Goal: Information Seeking & Learning: Find contact information

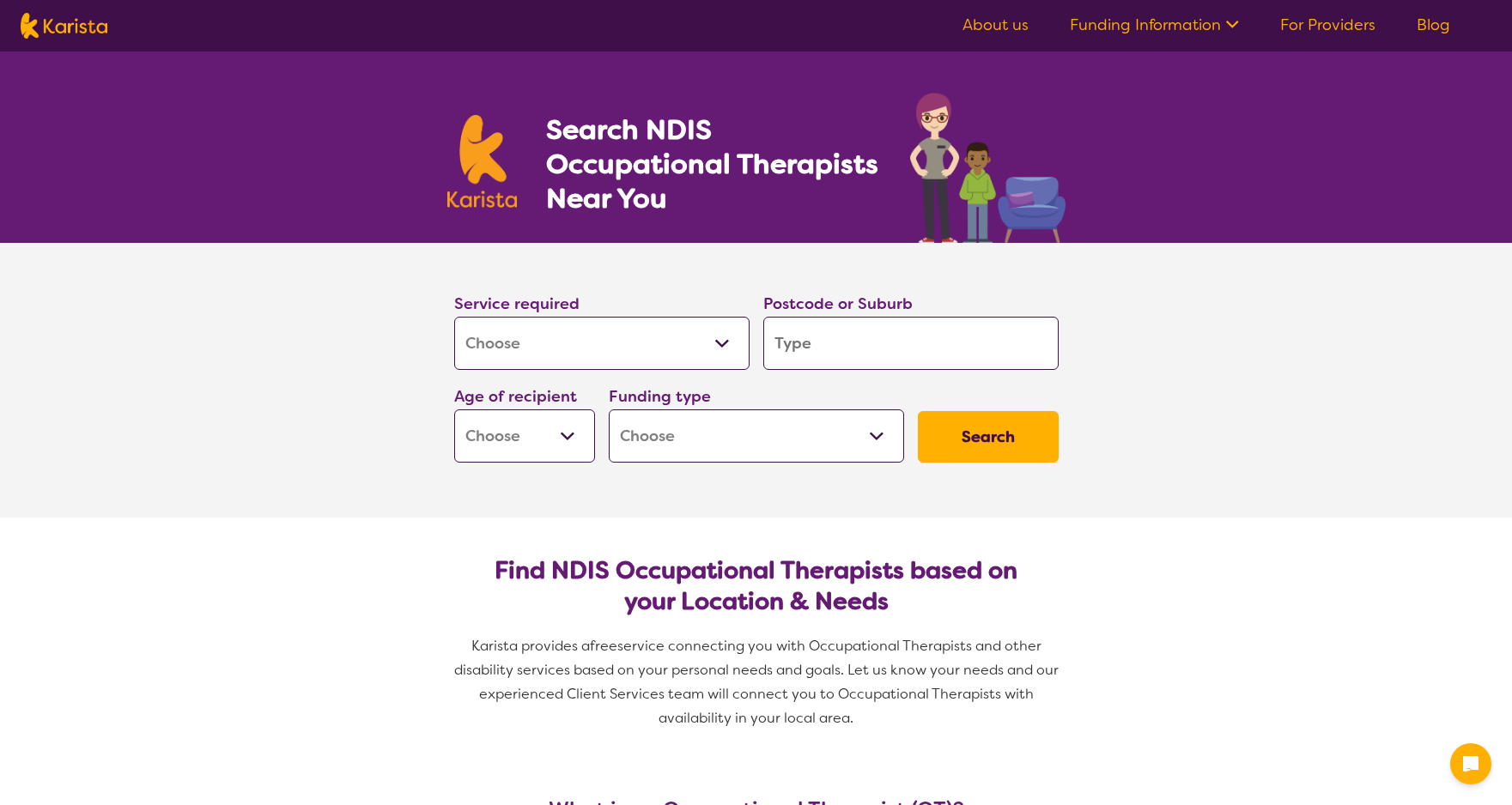
select select "[MEDICAL_DATA]"
click at [822, 345] on input "search" at bounding box center [911, 343] width 295 height 54
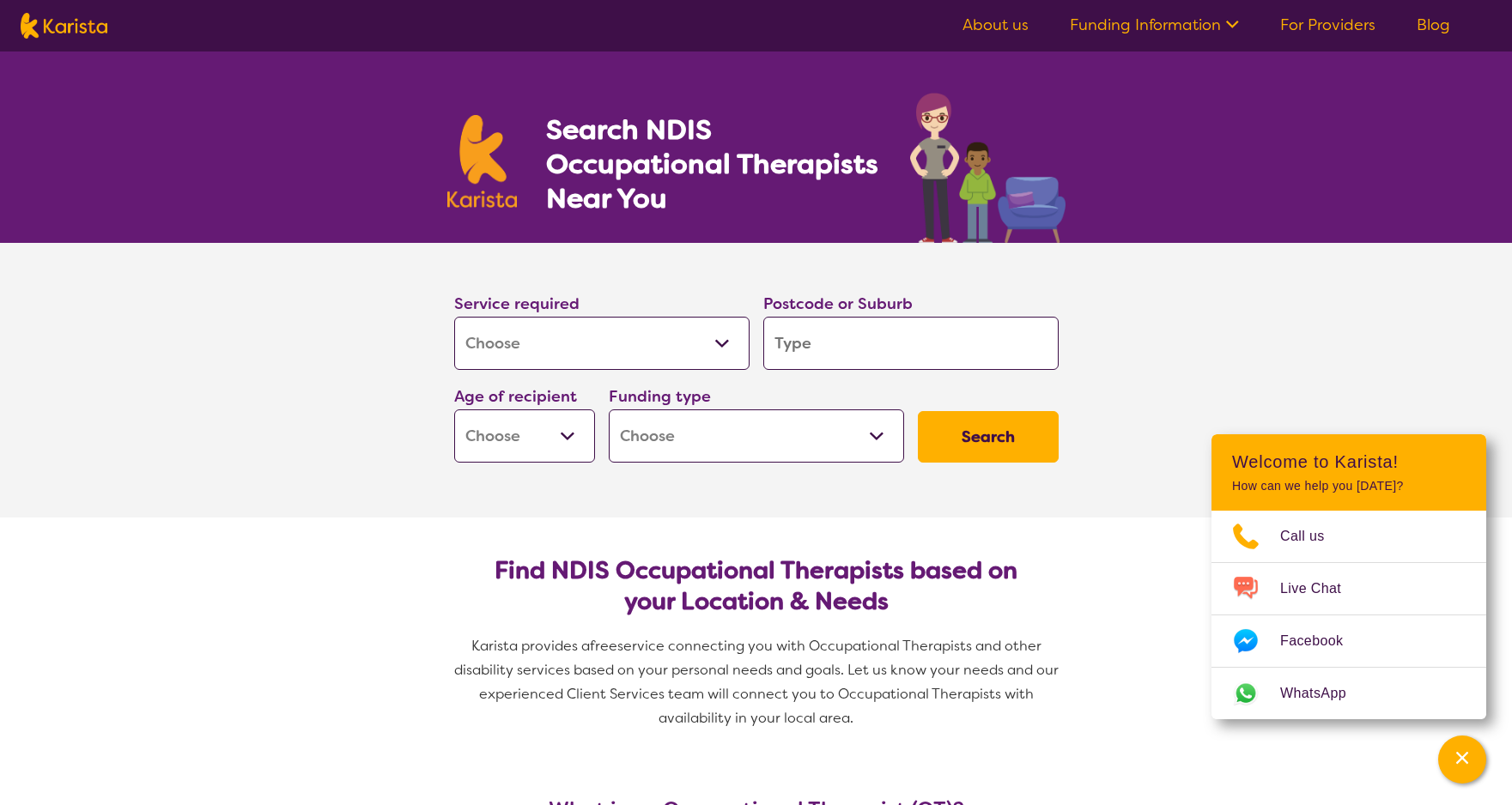
type input "2"
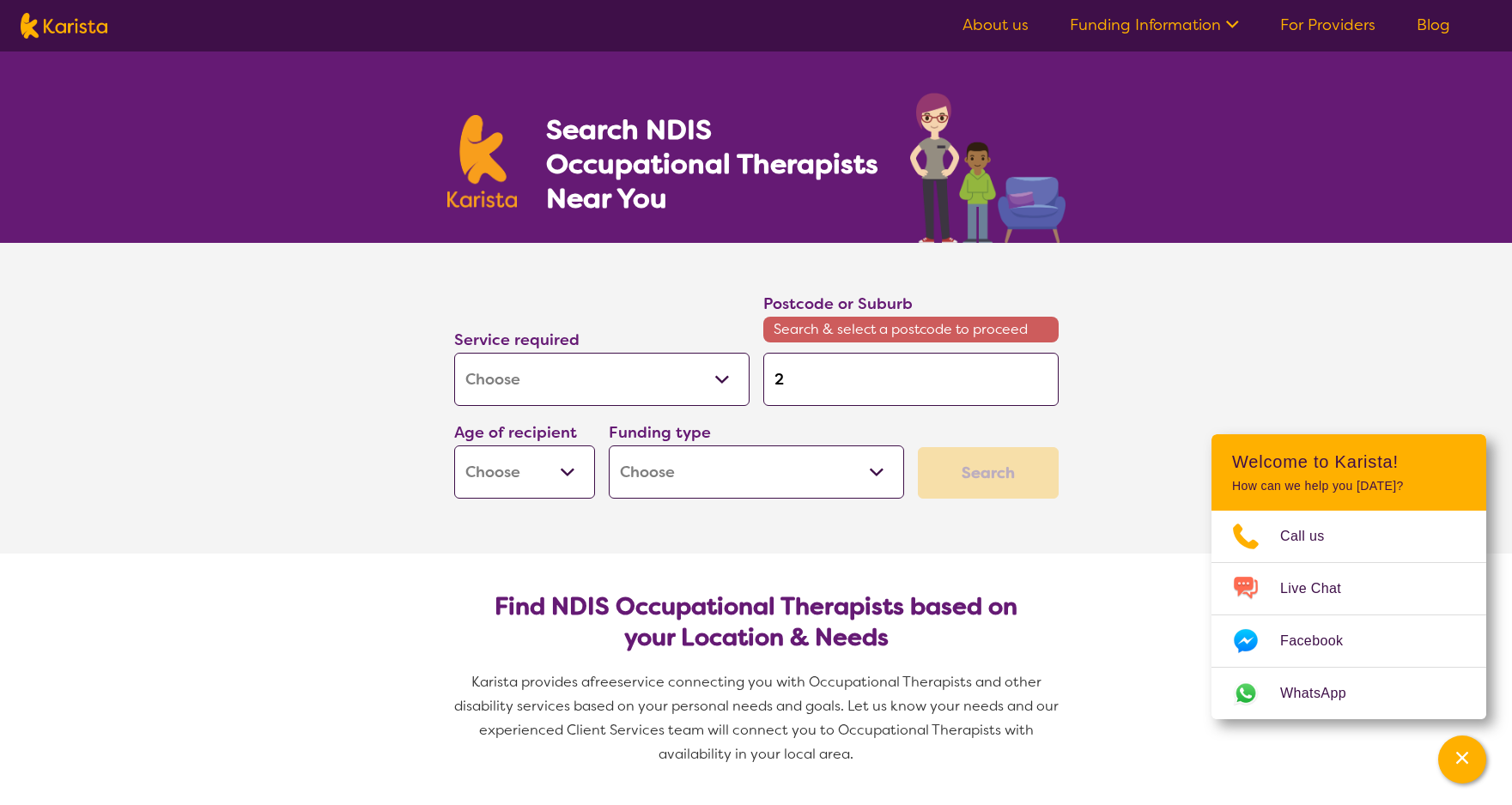
type input "24"
type input "245"
type input "2455"
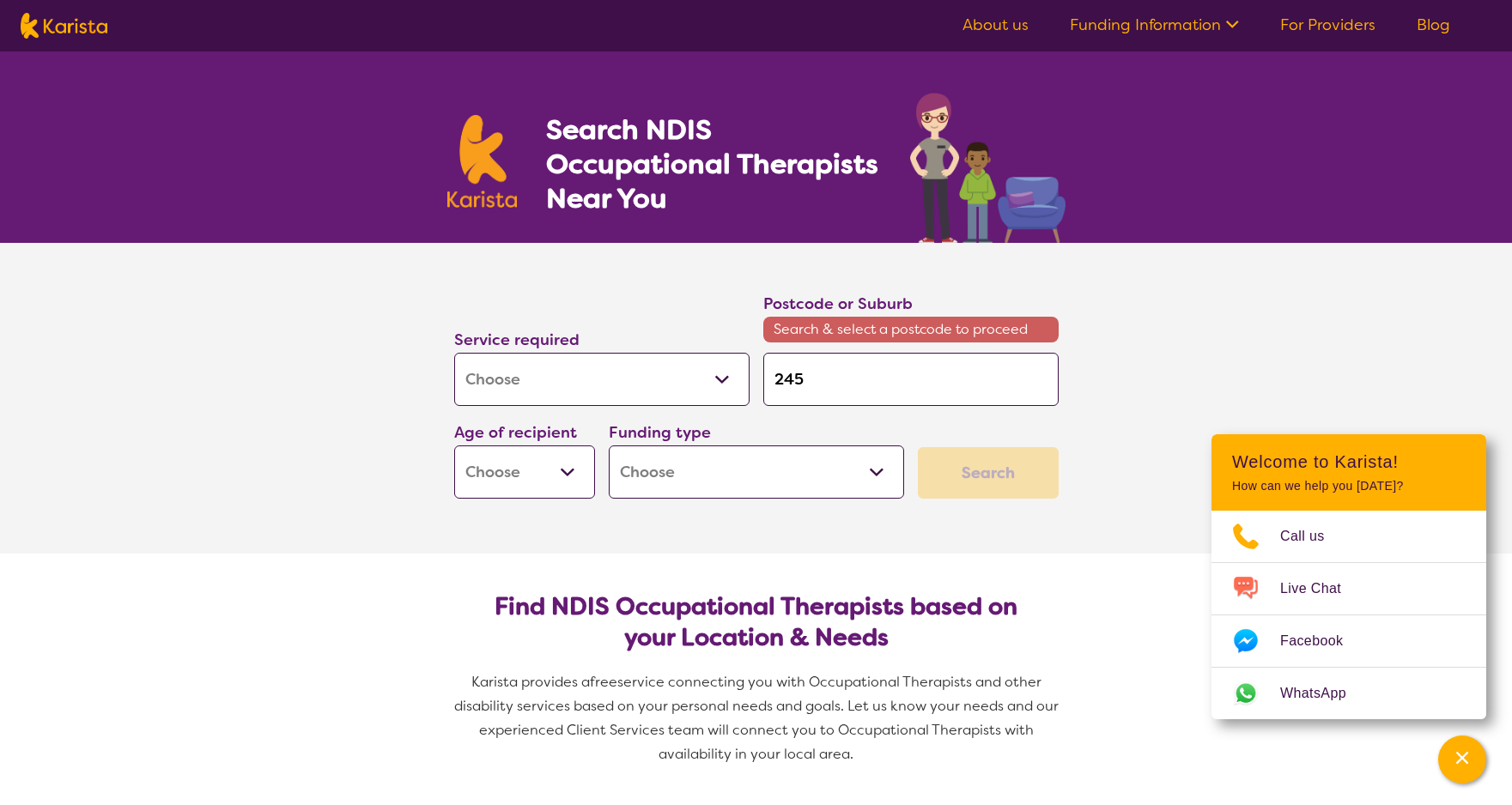
type input "2455"
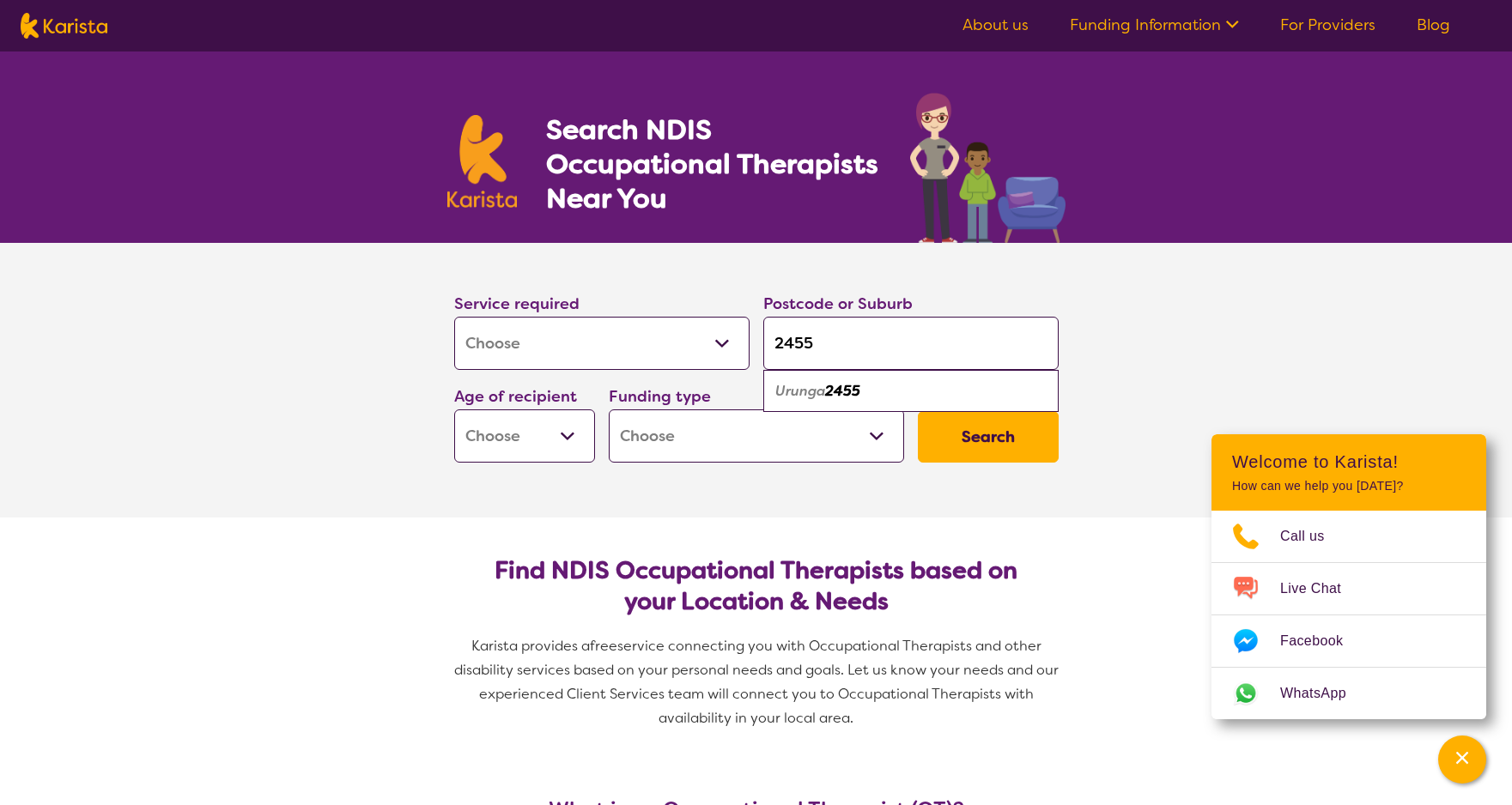
type input "245"
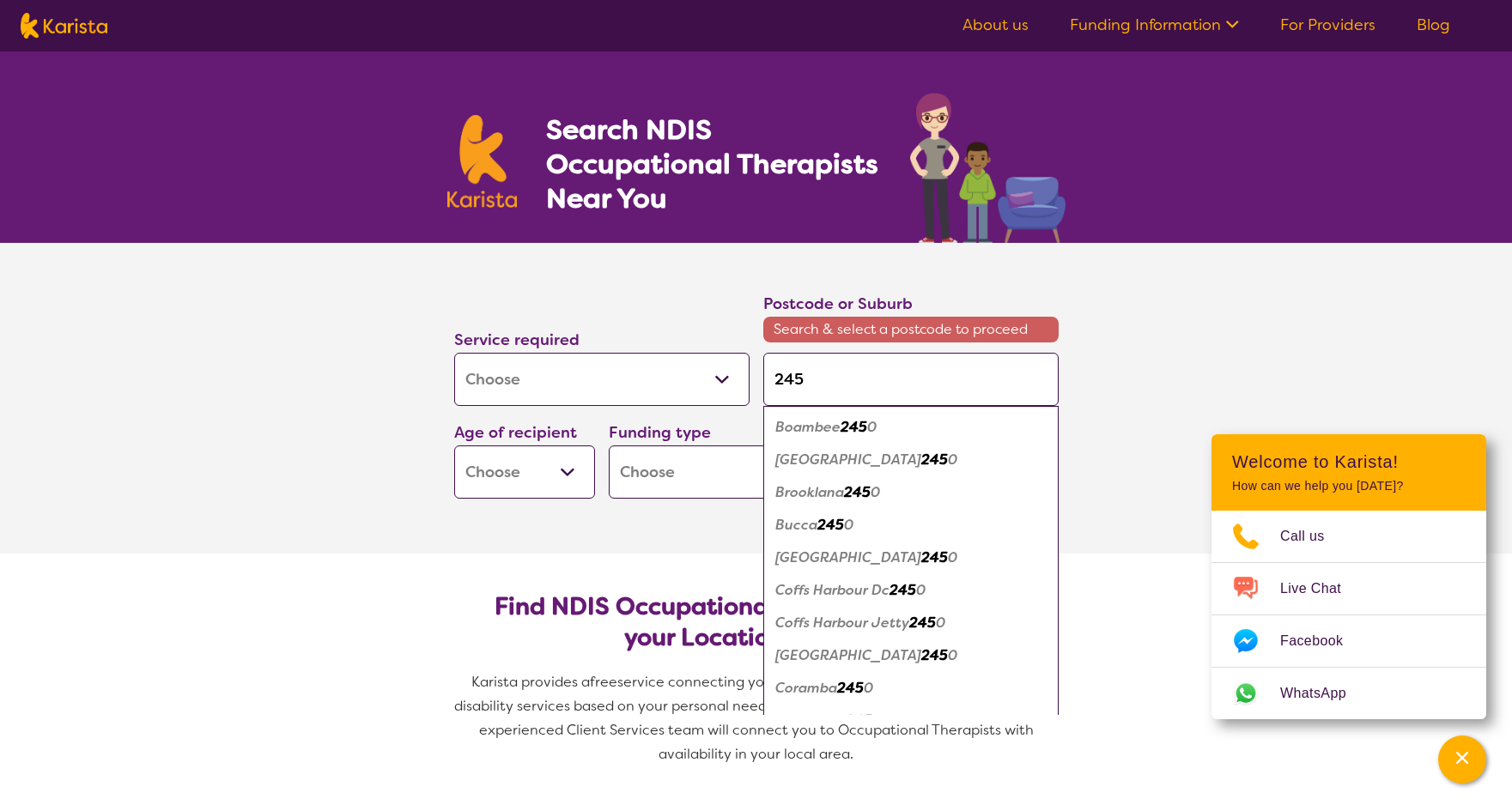
type input "2452"
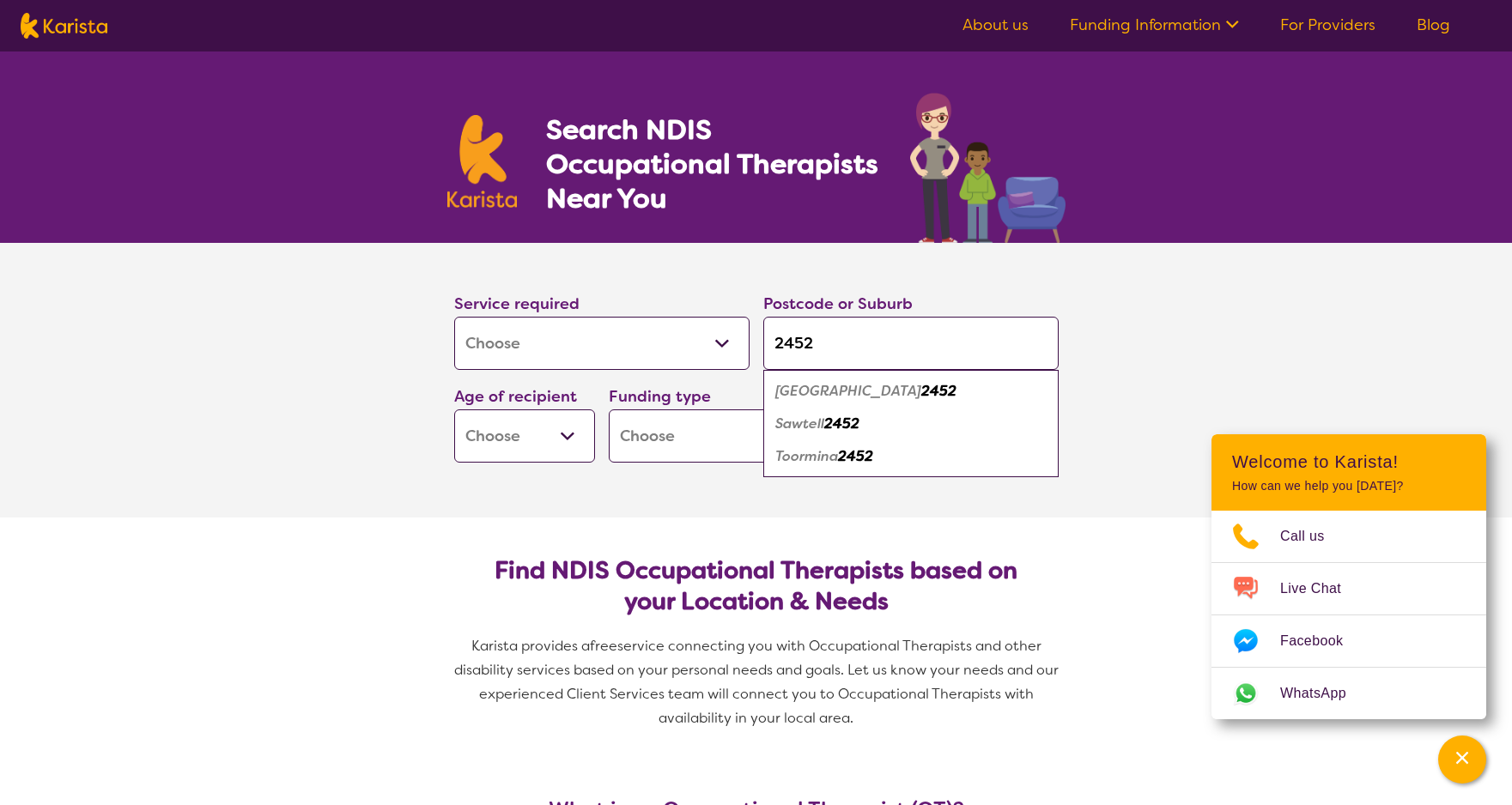
type input "2452"
click at [830, 458] on em "Toormina" at bounding box center [806, 456] width 63 height 18
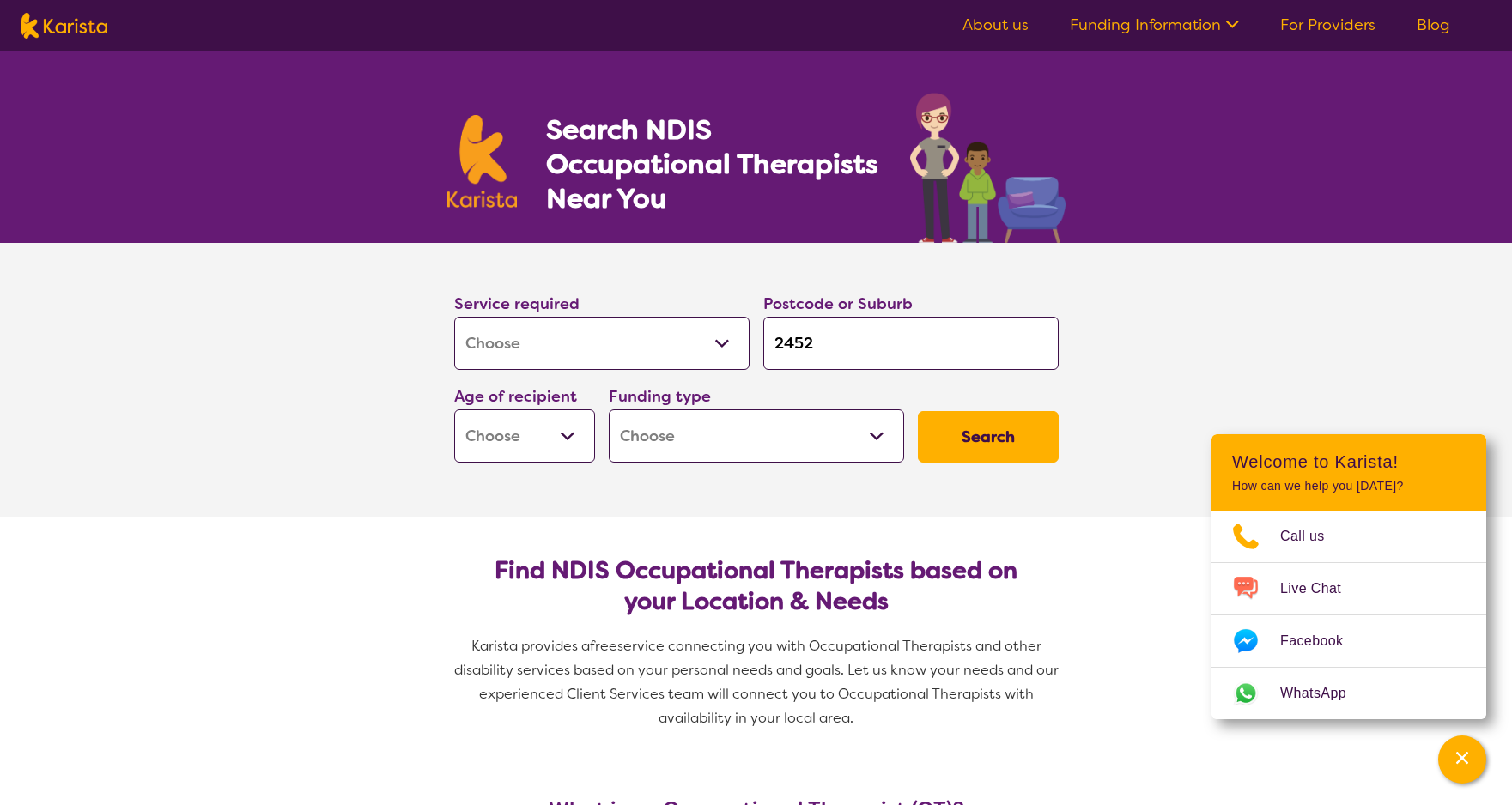
click at [964, 439] on button "Search" at bounding box center [988, 437] width 141 height 52
click at [573, 432] on select "Early Childhood - 0 to 9 Child - 10 to 11 Adolescent - 12 to 17 Adult - 18 to 6…" at bounding box center [524, 436] width 141 height 54
select select "CH"
click at [454, 409] on select "Early Childhood - 0 to 9 Child - 10 to 11 Adolescent - 12 to 17 Adult - 18 to 6…" at bounding box center [524, 436] width 141 height 54
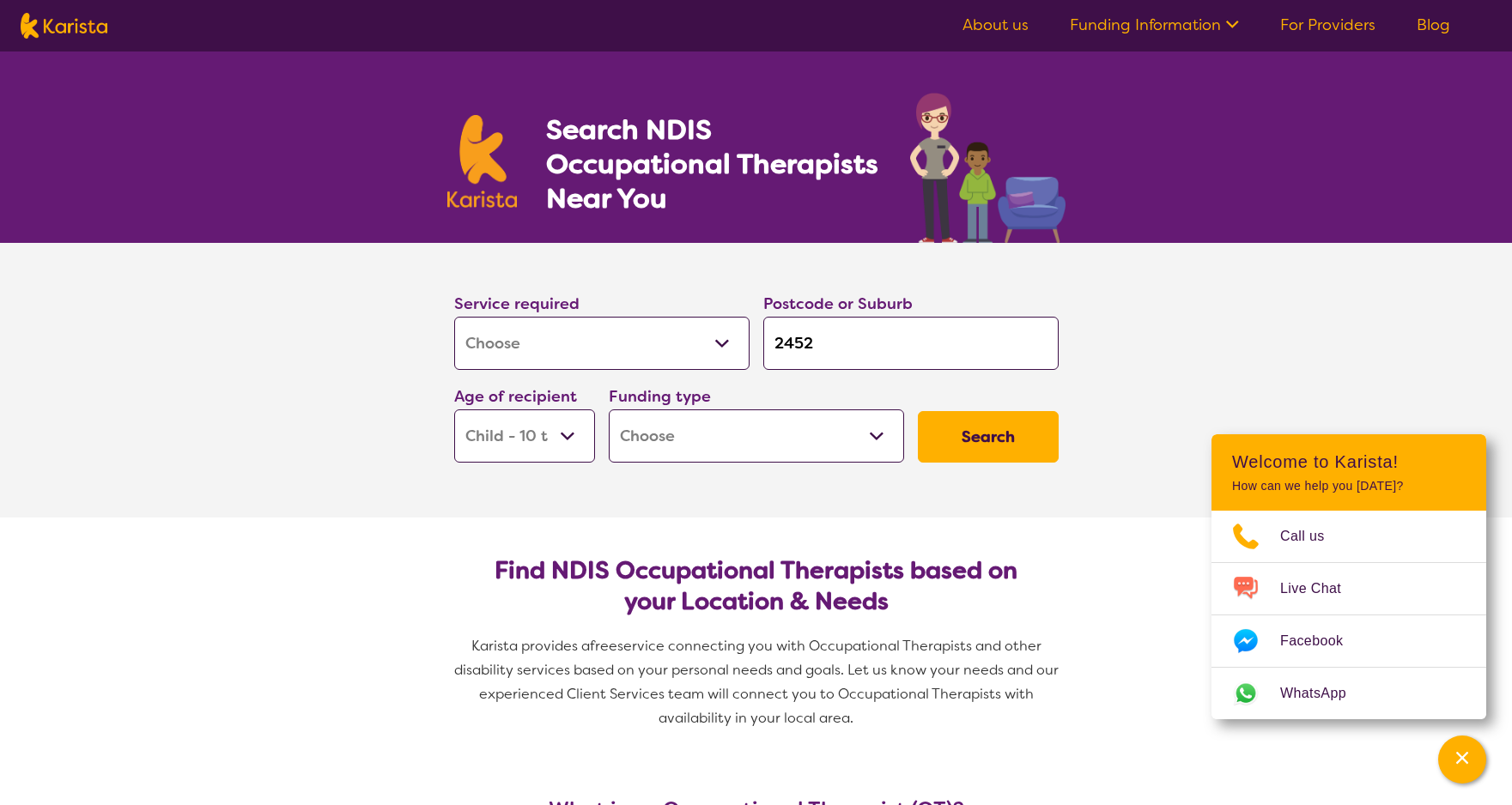
select select "CH"
click at [958, 445] on button "Search" at bounding box center [988, 437] width 141 height 52
click at [882, 432] on select "Home Care Package (HCP) National Disability Insurance Scheme (NDIS) I don't know" at bounding box center [756, 436] width 295 height 54
select select "i-don-t-know"
click at [608, 409] on select "Home Care Package (HCP) National Disability Insurance Scheme (NDIS) I don't know" at bounding box center [756, 436] width 295 height 54
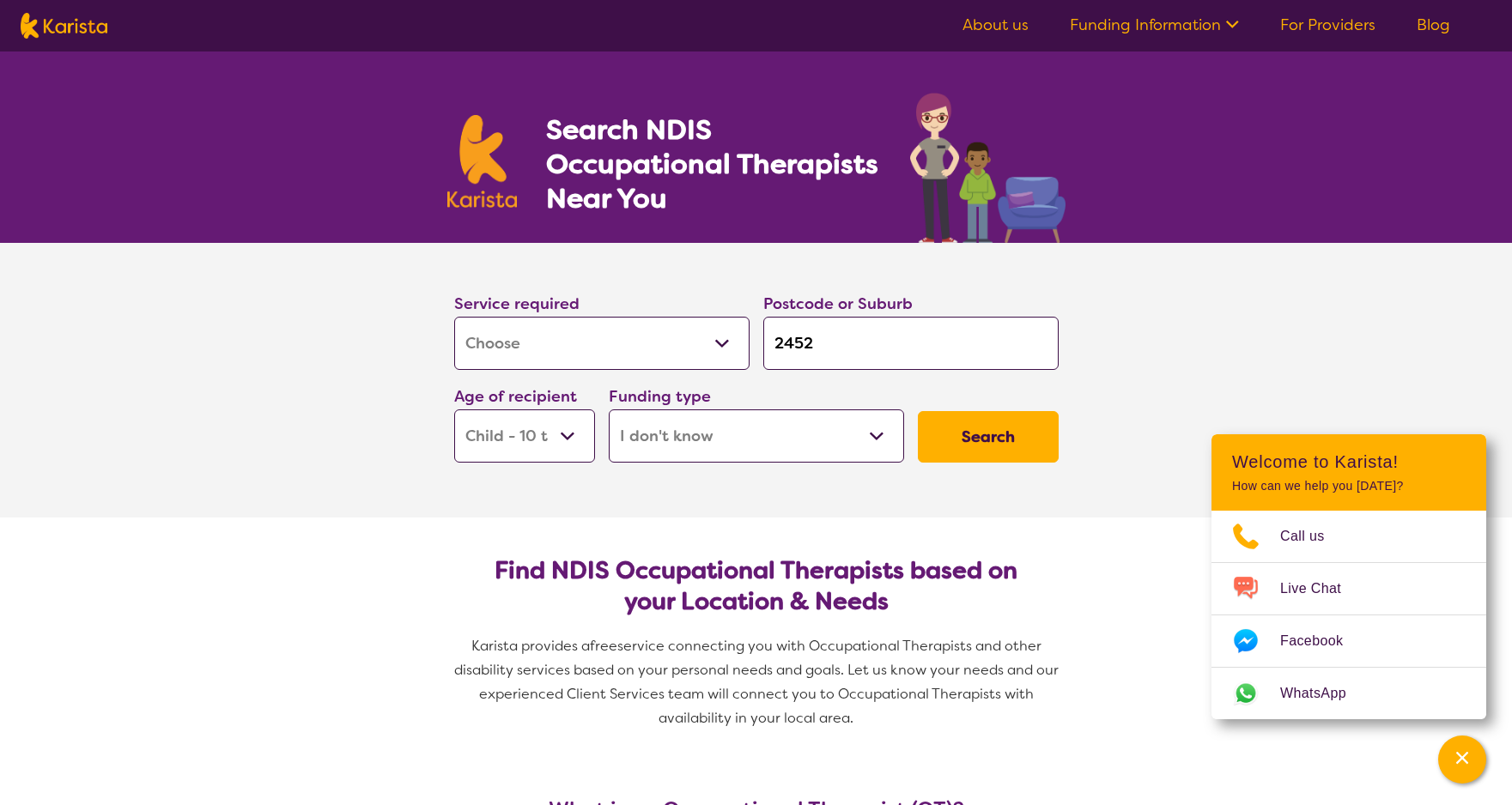
select select "i-don-t-know"
click at [982, 446] on button "Search" at bounding box center [988, 437] width 141 height 52
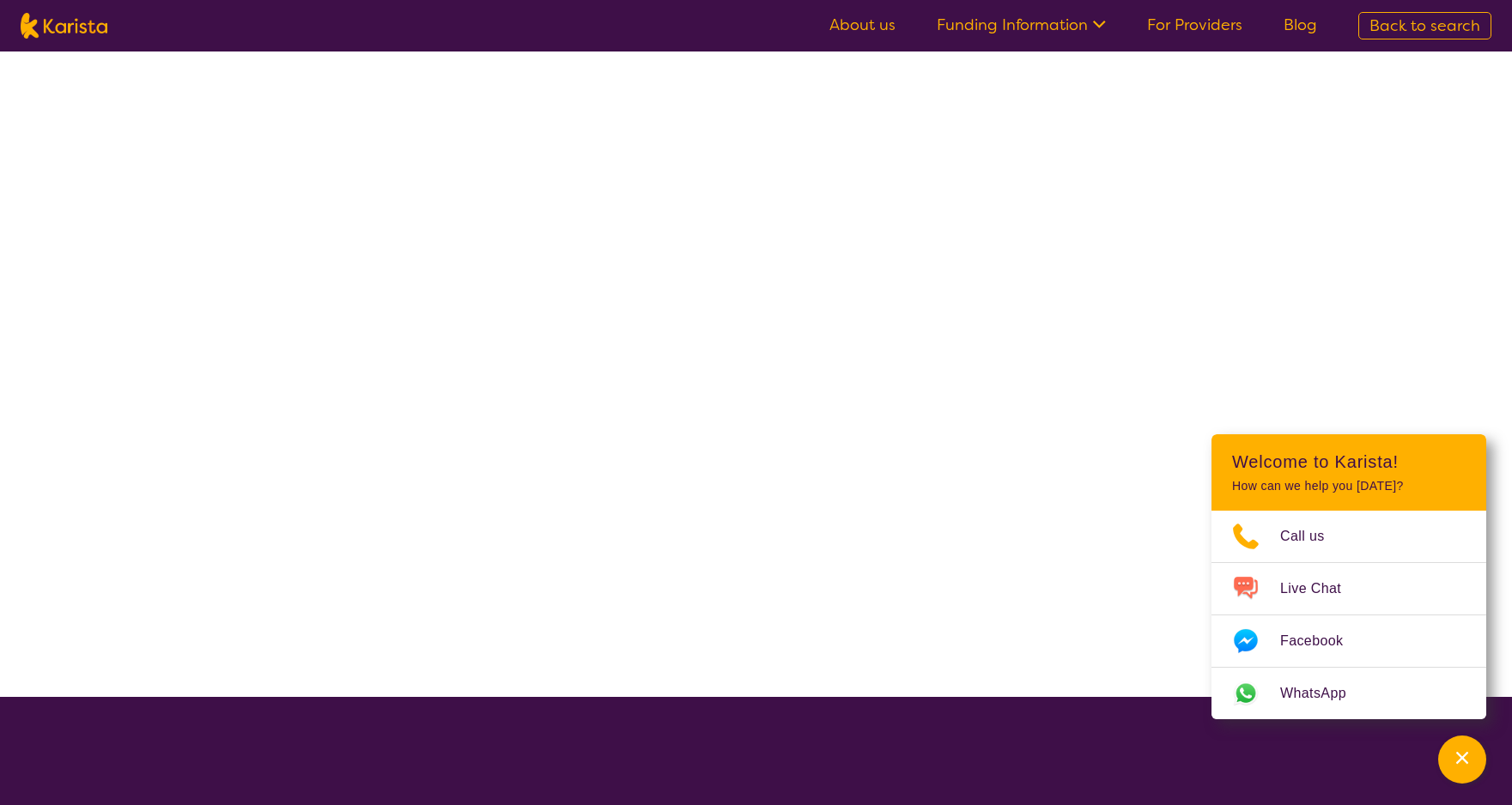
select select "[MEDICAL_DATA]"
select select "CH"
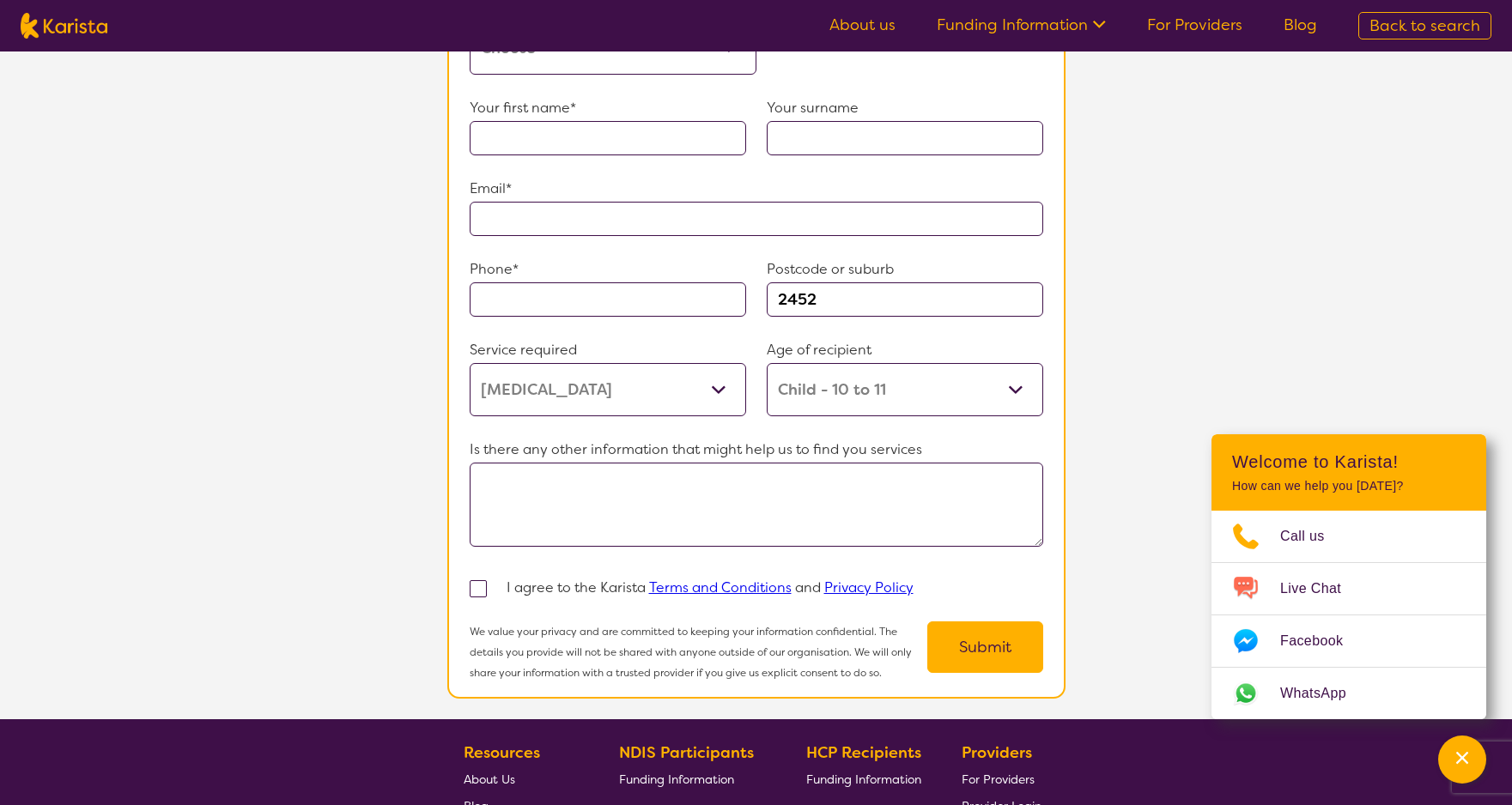
scroll to position [10, 0]
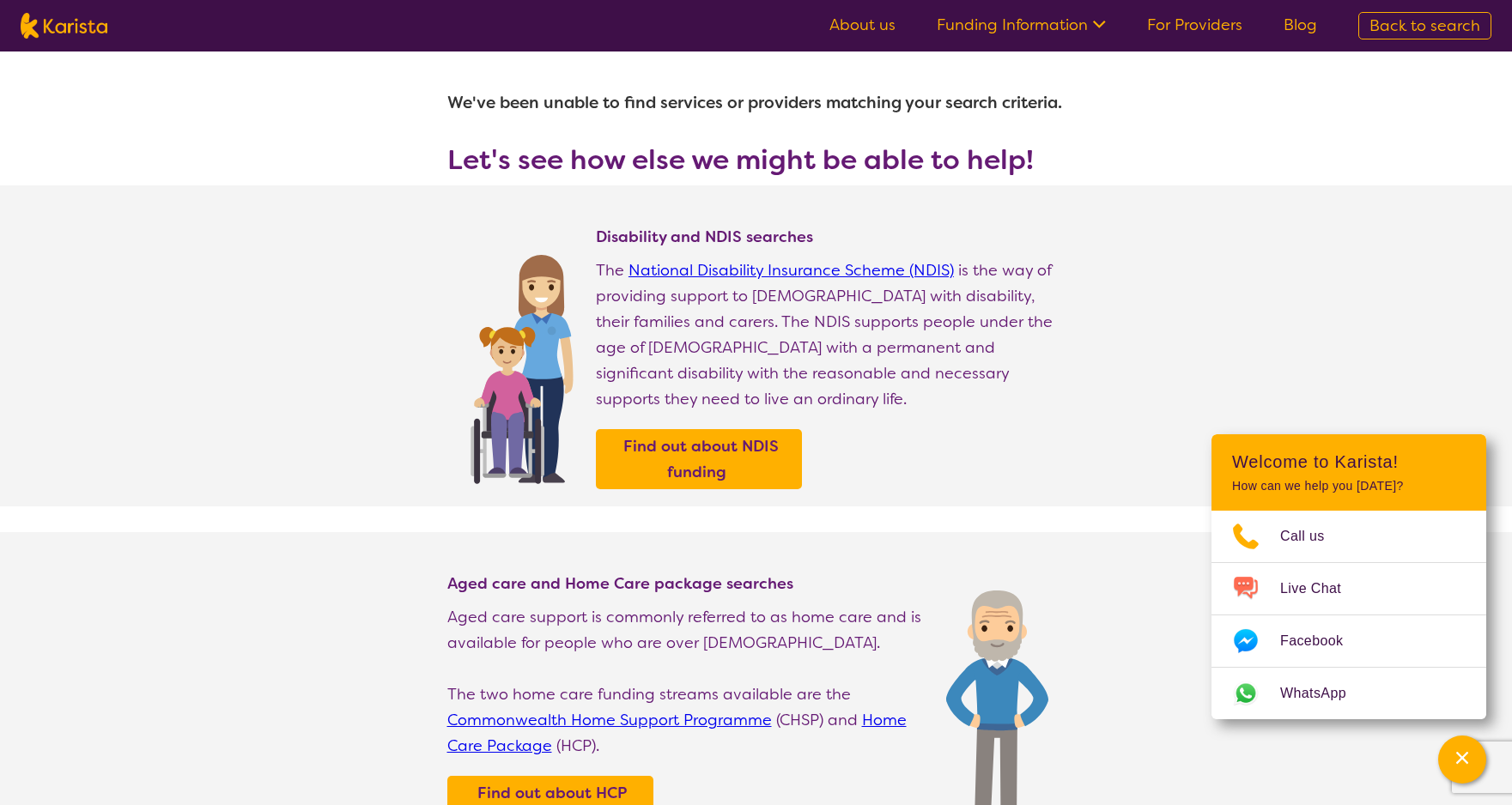
click at [1409, 39] on nav "About us Funding Information NDIS - National Disability Insurance Scheme HCP - …" at bounding box center [756, 25] width 1512 height 52
